Goal: Task Accomplishment & Management: Use online tool/utility

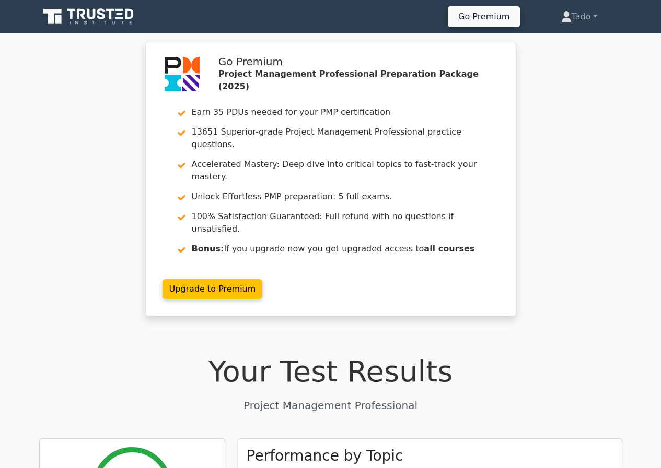
click at [97, 10] on icon at bounding box center [89, 17] width 100 height 20
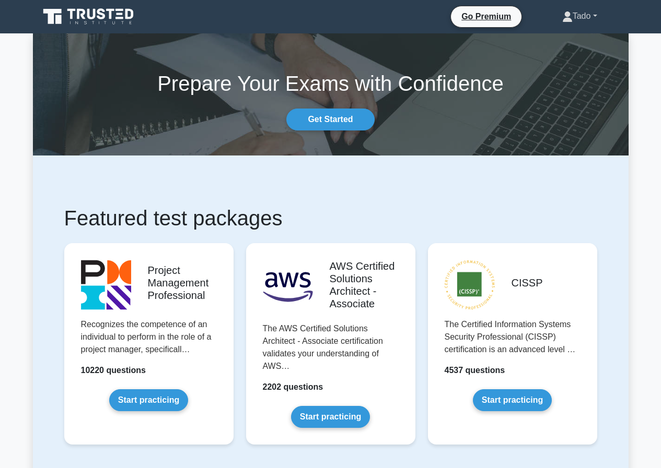
click at [573, 17] on link "Tado" at bounding box center [579, 16] width 85 height 21
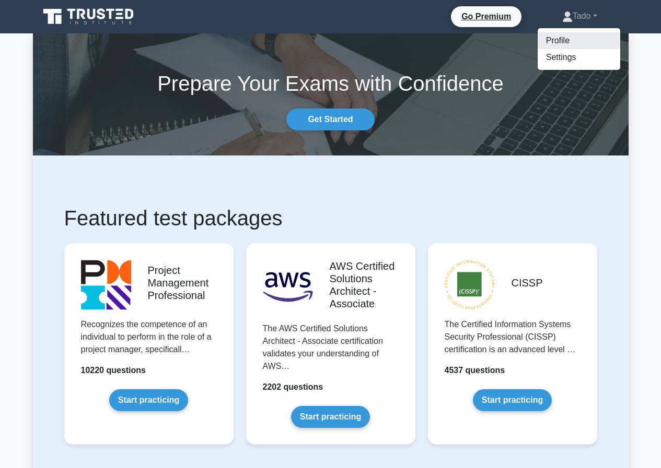
click at [556, 42] on link "Profile" at bounding box center [578, 40] width 83 height 17
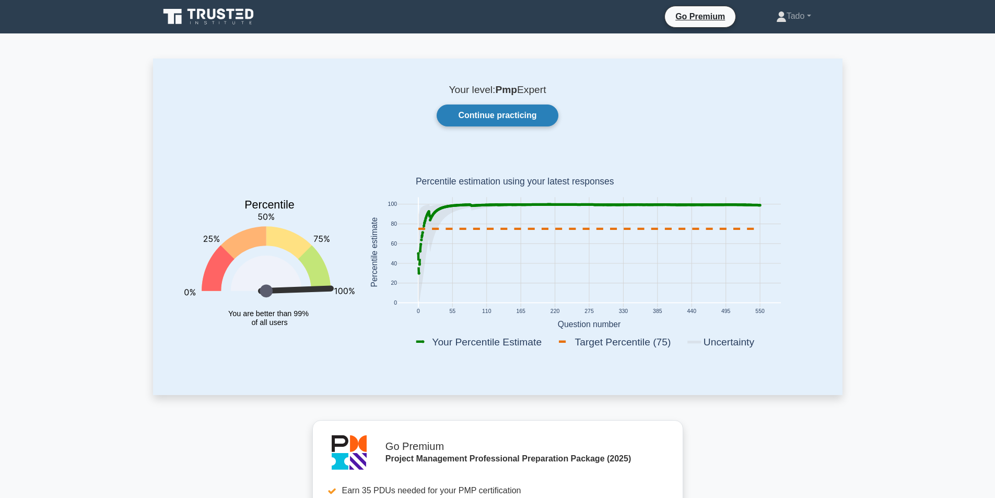
click at [522, 114] on link "Continue practicing" at bounding box center [497, 115] width 121 height 22
